Goal: Check status: Check status

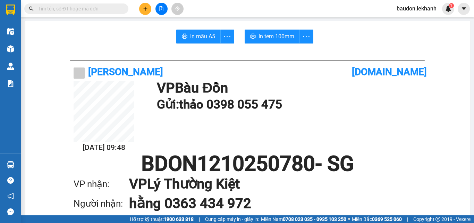
click at [118, 4] on span at bounding box center [76, 8] width 104 height 10
click at [111, 8] on input "text" at bounding box center [79, 9] width 82 height 8
click at [86, 9] on input "text" at bounding box center [79, 9] width 82 height 8
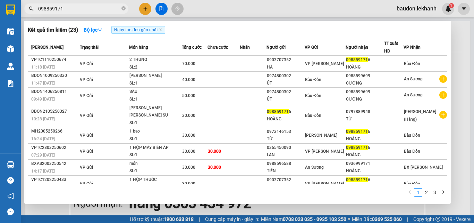
type input "0988591719"
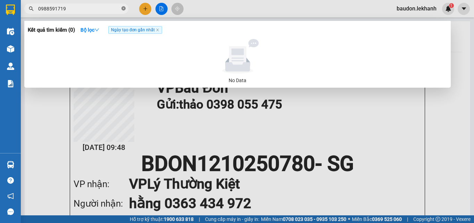
click at [123, 10] on icon "close-circle" at bounding box center [124, 8] width 4 height 4
type input "0988591719"
click at [110, 153] on div at bounding box center [237, 111] width 474 height 223
click at [106, 6] on input "0988591719" at bounding box center [79, 9] width 82 height 8
click at [121, 10] on span "0988591719" at bounding box center [76, 8] width 104 height 10
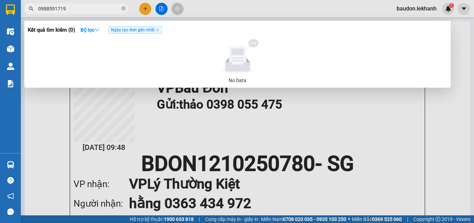
click at [183, 133] on div at bounding box center [237, 111] width 474 height 223
